Goal: Complete application form

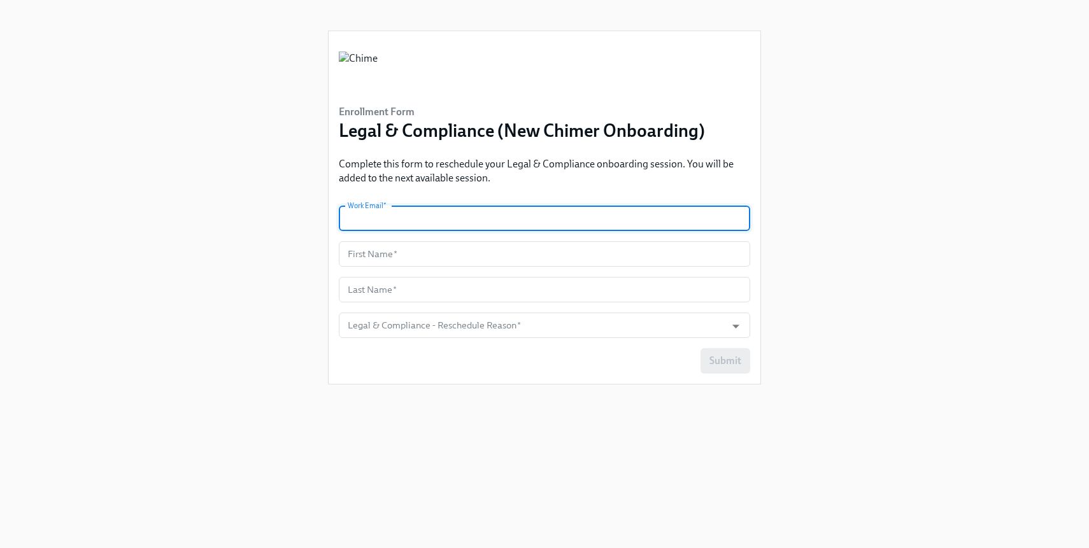
click at [549, 218] on input "text" at bounding box center [544, 218] width 411 height 25
type input "[EMAIL_ADDRESS][DOMAIN_NAME]"
click at [484, 258] on input "text" at bounding box center [544, 253] width 411 height 25
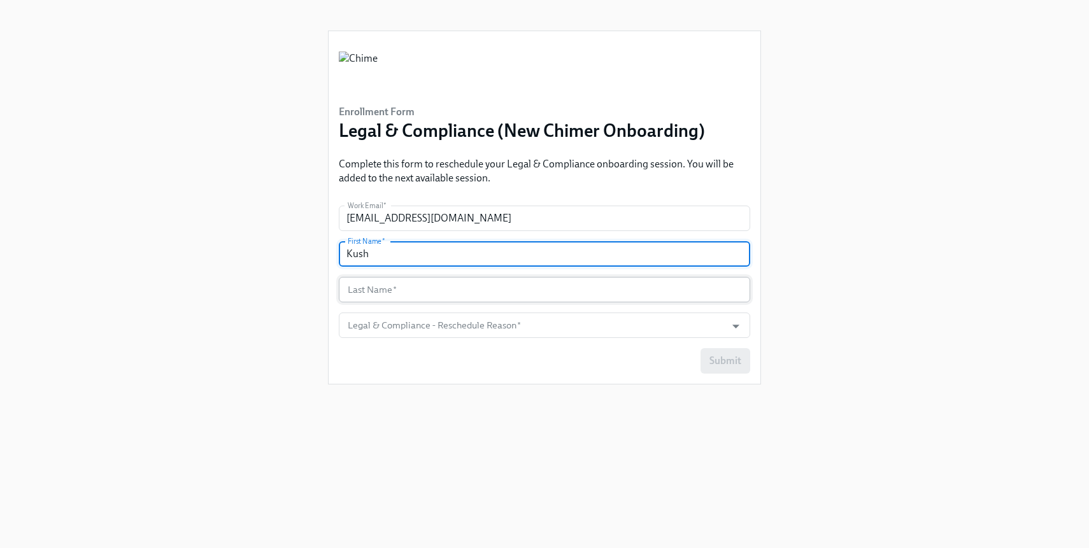
type input "Kush"
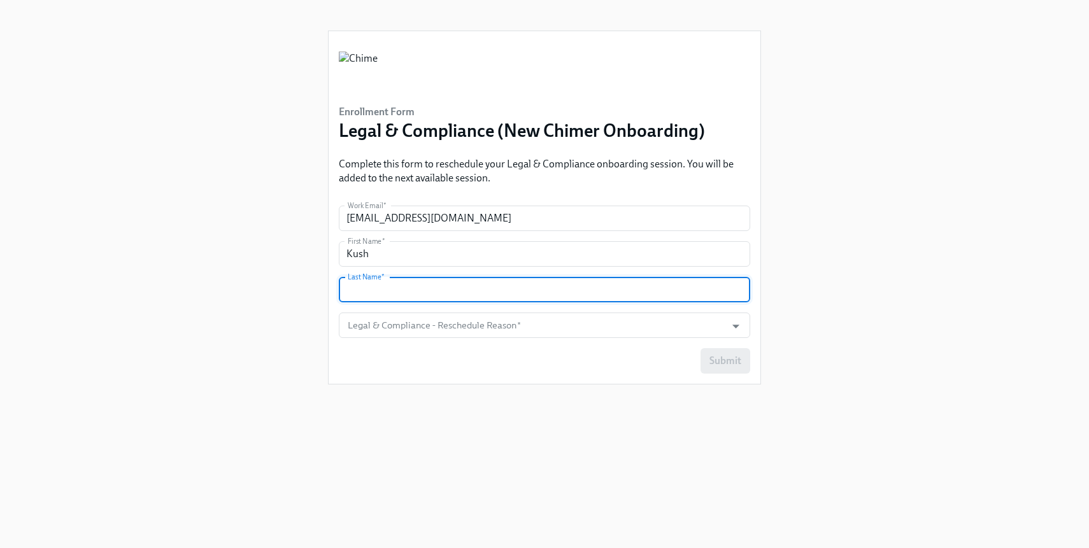
click at [468, 292] on input "text" at bounding box center [544, 289] width 411 height 25
type input "[PERSON_NAME]"
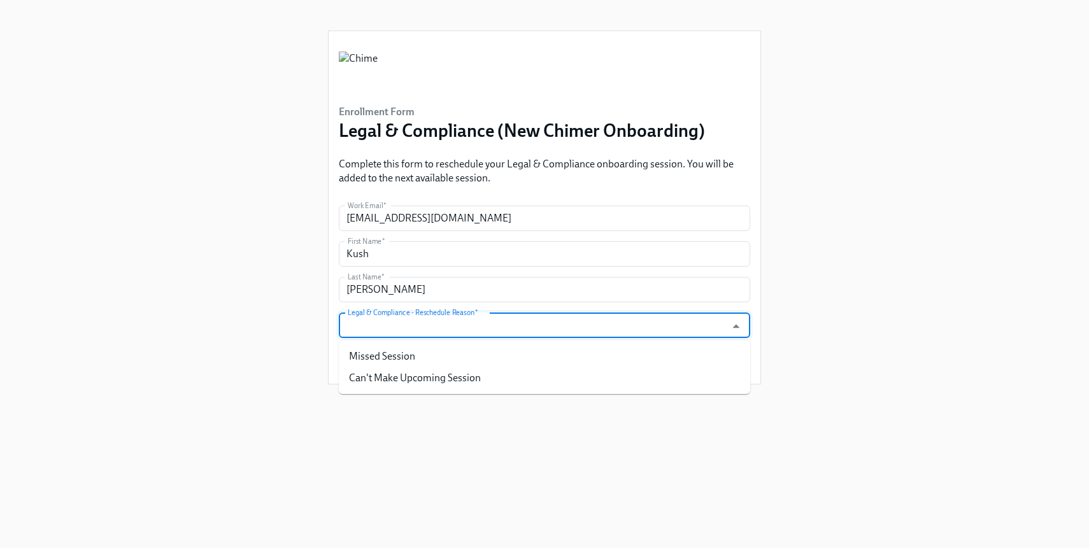
click at [476, 323] on input "Legal & Compliance - Reschedule Reason   *" at bounding box center [532, 325] width 374 height 25
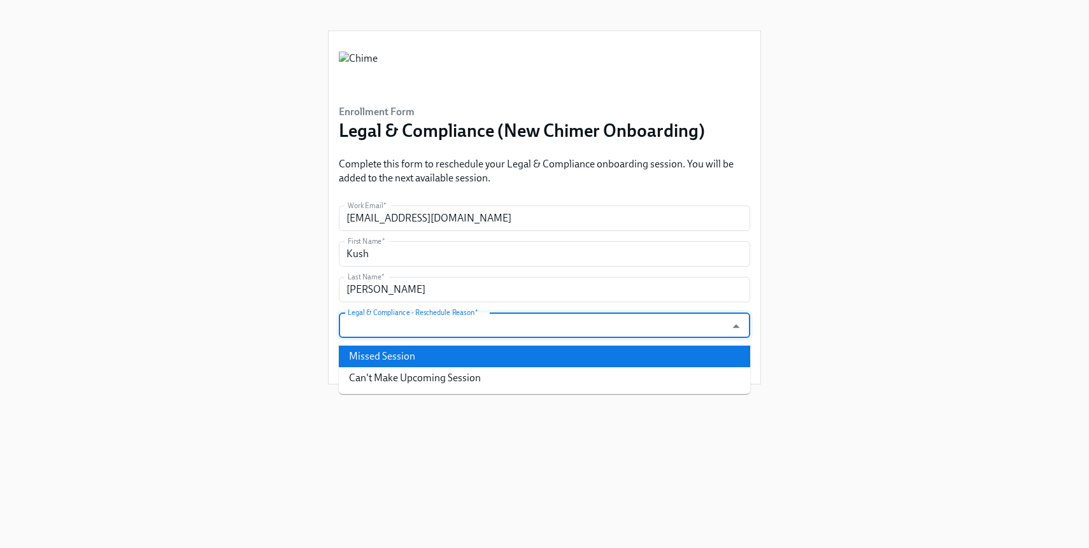
click at [462, 356] on li "Missed Session" at bounding box center [544, 357] width 411 height 22
type input "Missed Session"
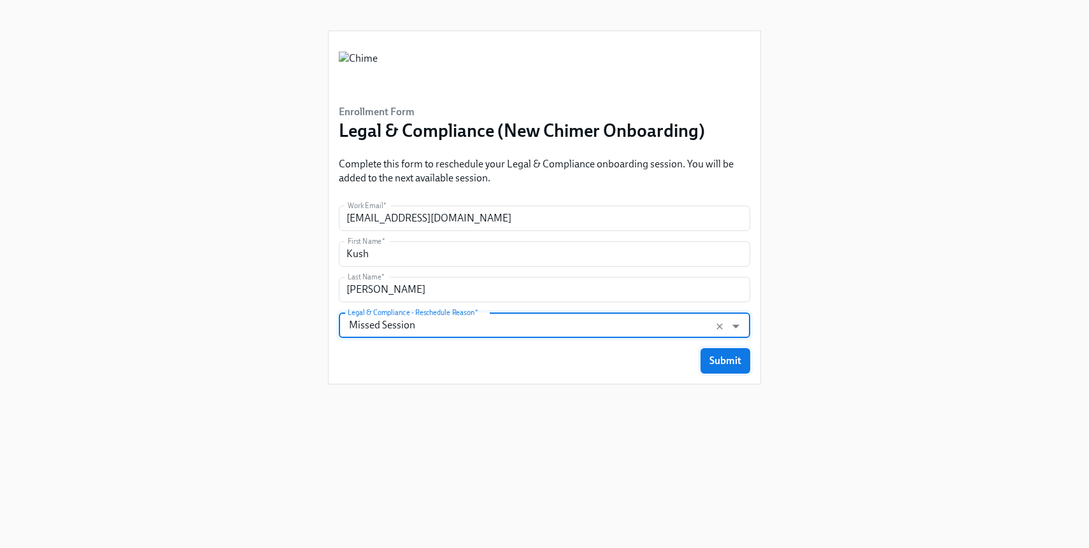
click at [713, 363] on span "Submit" at bounding box center [725, 361] width 32 height 13
